Goal: Go to known website: Access a specific website the user already knows

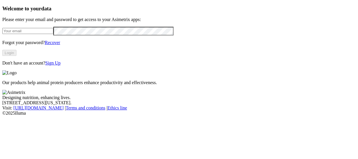
click at [43, 34] on input "email" at bounding box center [27, 31] width 51 height 6
type input "[PERSON_NAME][EMAIL_ADDRESS][PERSON_NAME][DOMAIN_NAME]"
click at [16, 56] on button "Login" at bounding box center [9, 53] width 14 height 6
